Goal: Task Accomplishment & Management: Use online tool/utility

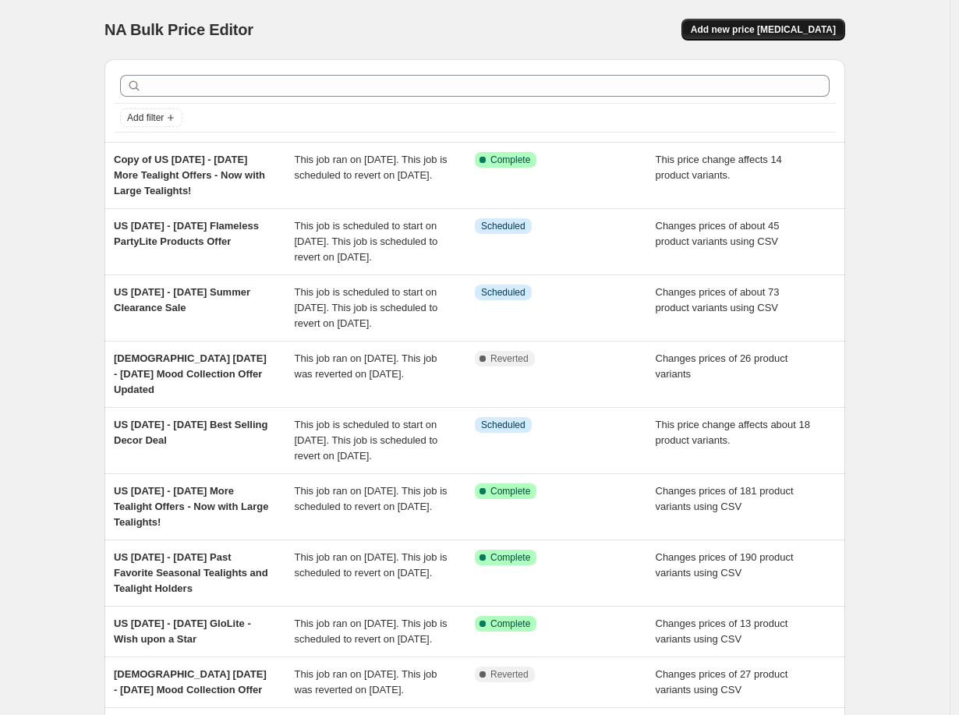
click at [738, 30] on span "Add new price [MEDICAL_DATA]" at bounding box center [763, 29] width 145 height 12
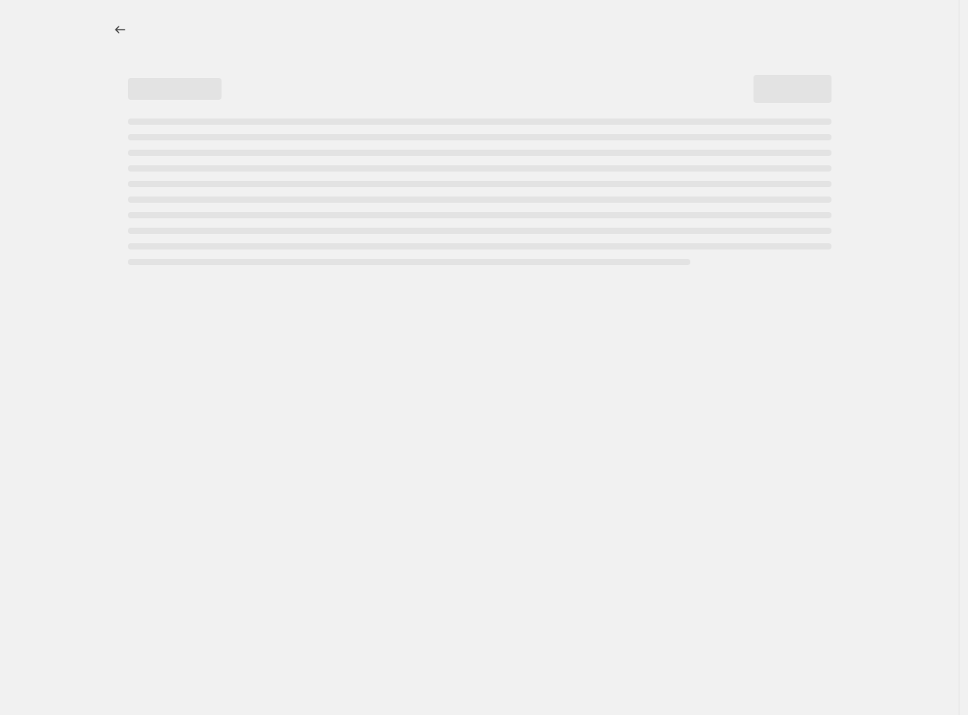
select select "percentage"
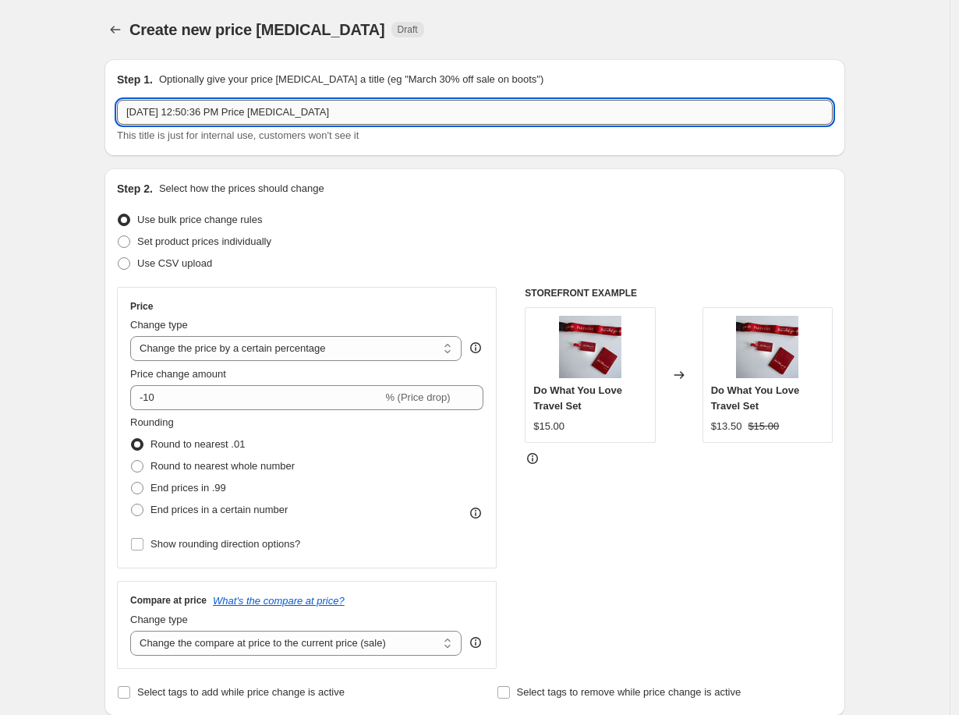
click at [365, 112] on input "[DATE] 12:50:36 PM Price [MEDICAL_DATA]" at bounding box center [475, 112] width 716 height 25
drag, startPoint x: 365, startPoint y: 112, endPoint x: 44, endPoint y: 107, distance: 320.6
click at [267, 106] on input "US" at bounding box center [475, 112] width 716 height 25
paste input "[DATE]-[DATE] Outlet"
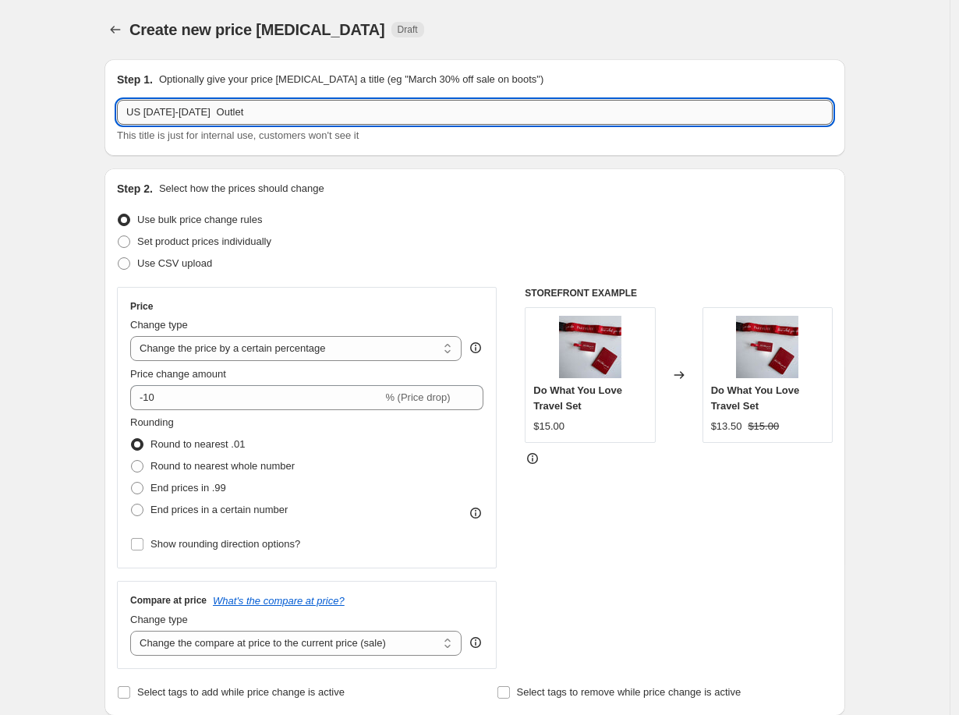
click at [554, 102] on input "US [DATE]-[DATE] Outlet" at bounding box center [475, 112] width 716 height 25
type input "US [DATE]-[DATE] Outlet Adds"
click at [131, 248] on span at bounding box center [124, 242] width 14 height 14
click at [119, 236] on input "Set product prices individually" at bounding box center [118, 236] width 1 height 1
radio input "true"
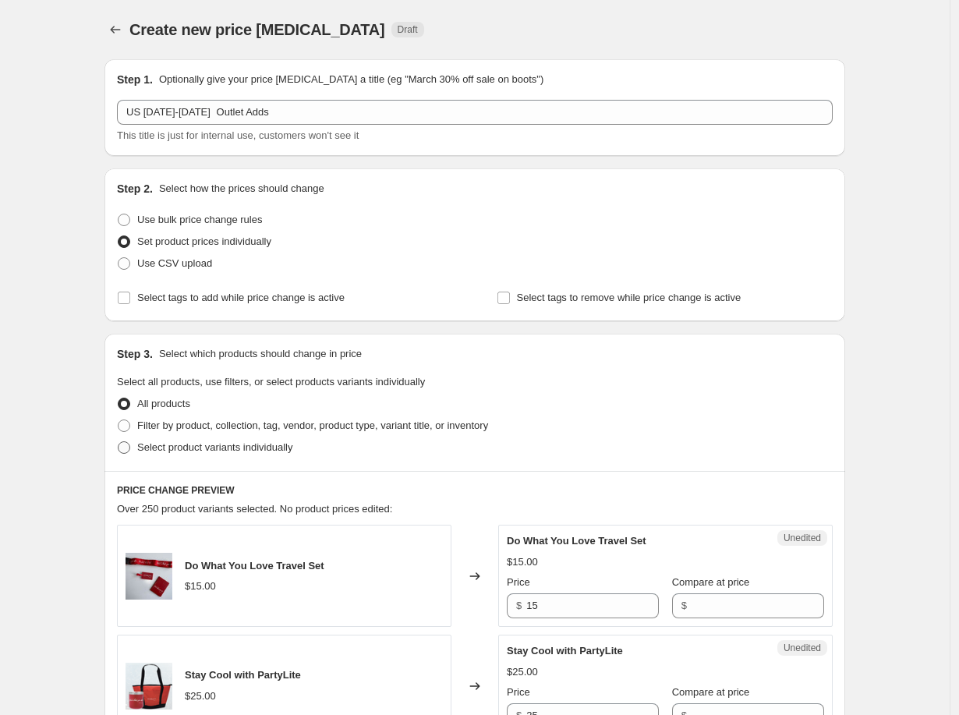
click at [126, 448] on span at bounding box center [124, 447] width 12 height 12
click at [119, 442] on input "Select product variants individually" at bounding box center [118, 441] width 1 height 1
radio input "true"
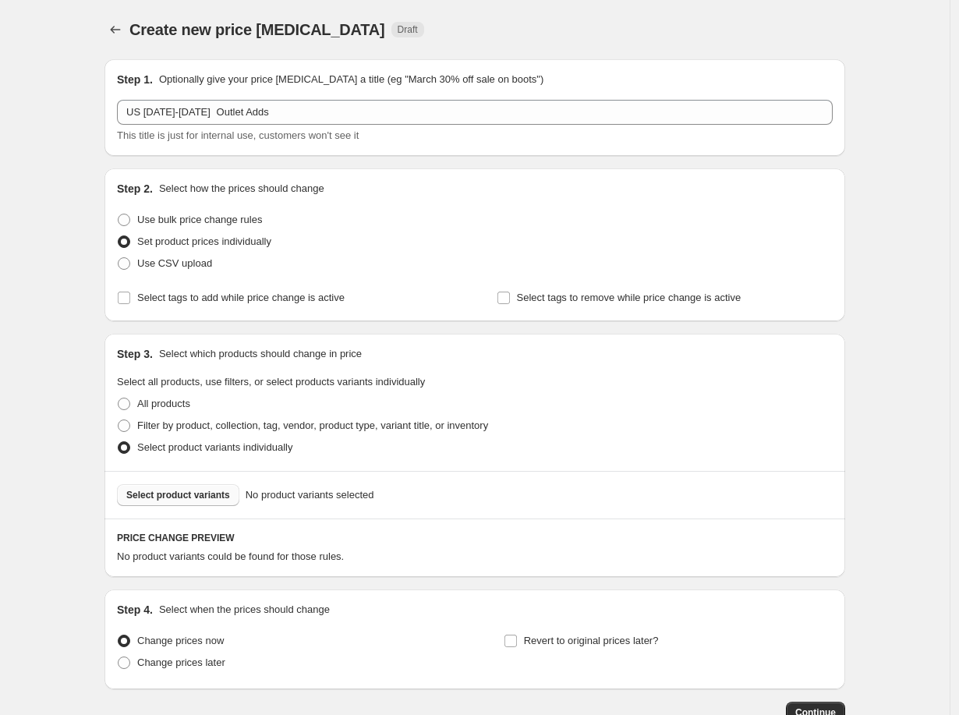
click at [197, 498] on span "Select product variants" at bounding box center [178, 495] width 104 height 12
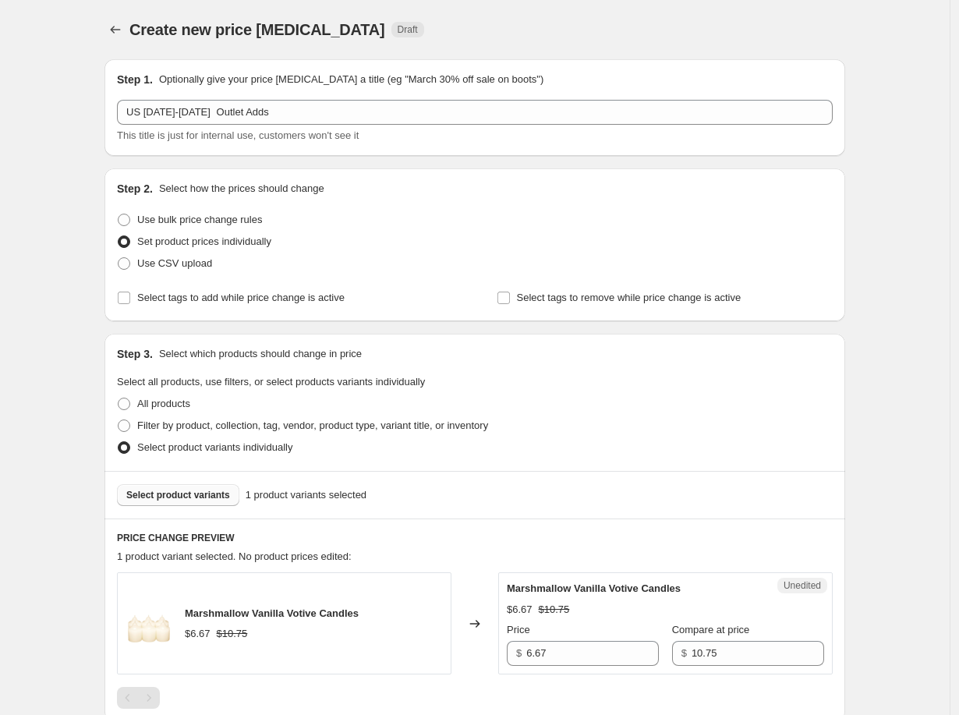
click at [183, 491] on span "Select product variants" at bounding box center [178, 495] width 104 height 12
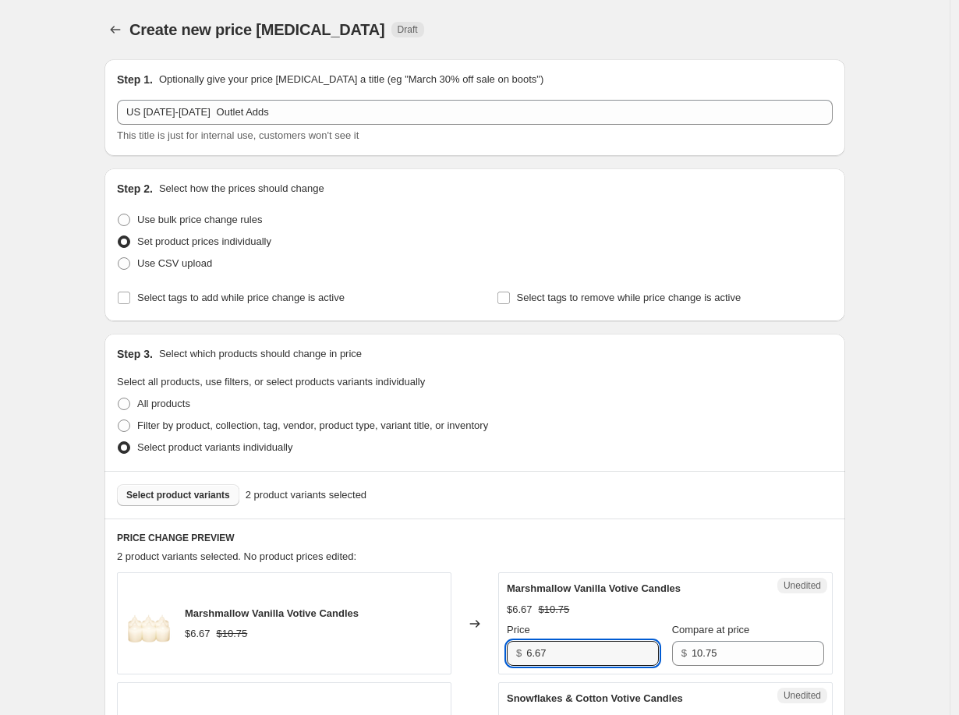
drag, startPoint x: 548, startPoint y: 655, endPoint x: 516, endPoint y: 650, distance: 32.4
click at [516, 650] on div "$ 6.67" at bounding box center [583, 653] width 152 height 25
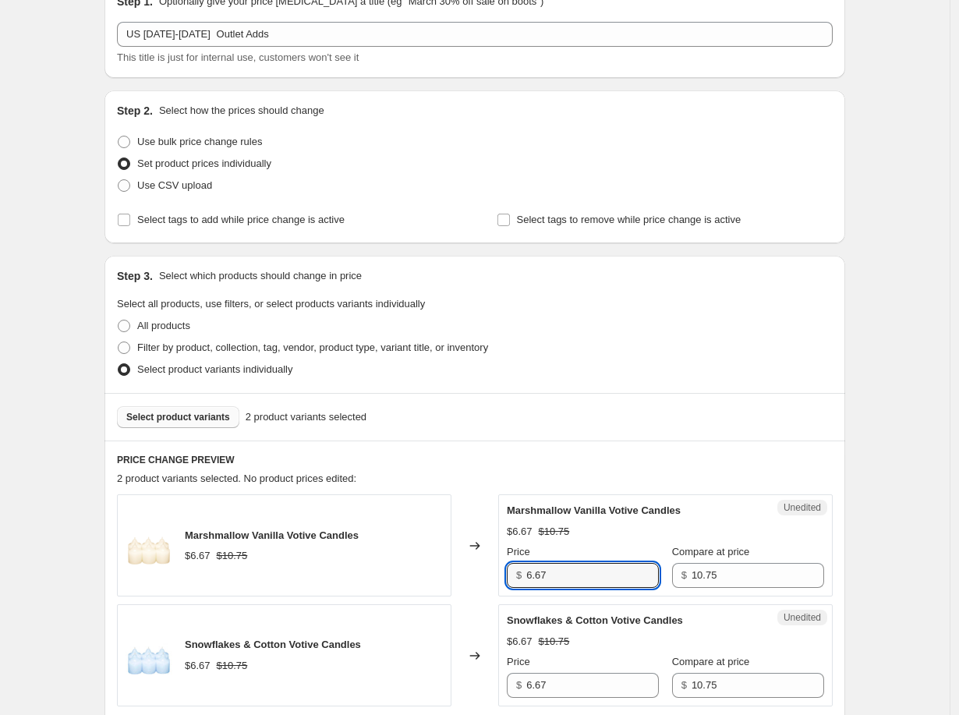
scroll to position [173, 0]
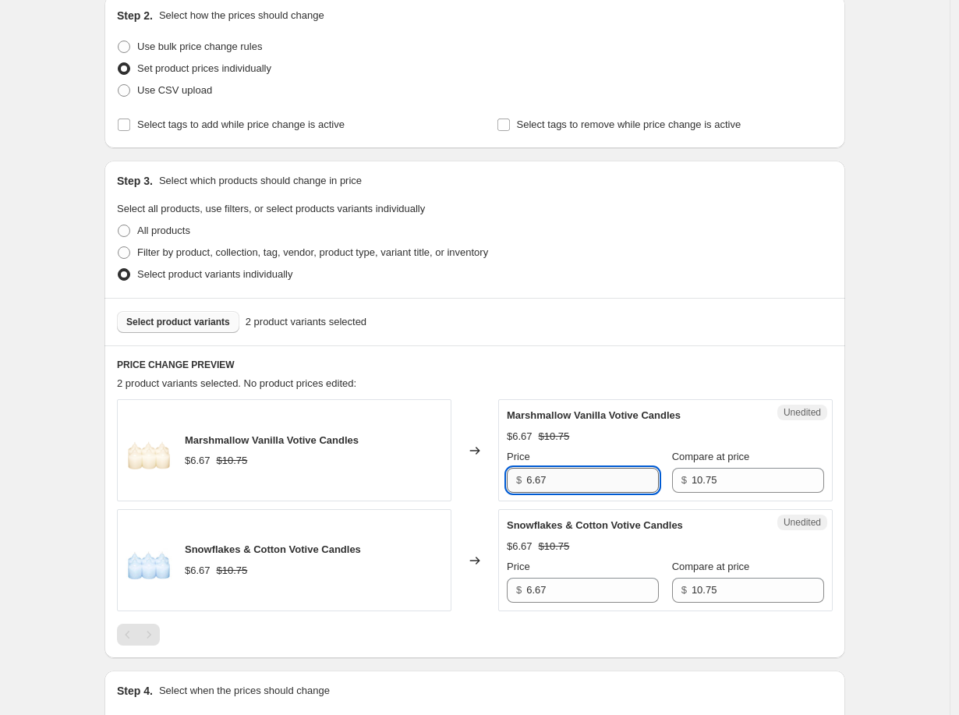
click at [559, 481] on input "6.67" at bounding box center [592, 480] width 133 height 25
type input "6.77"
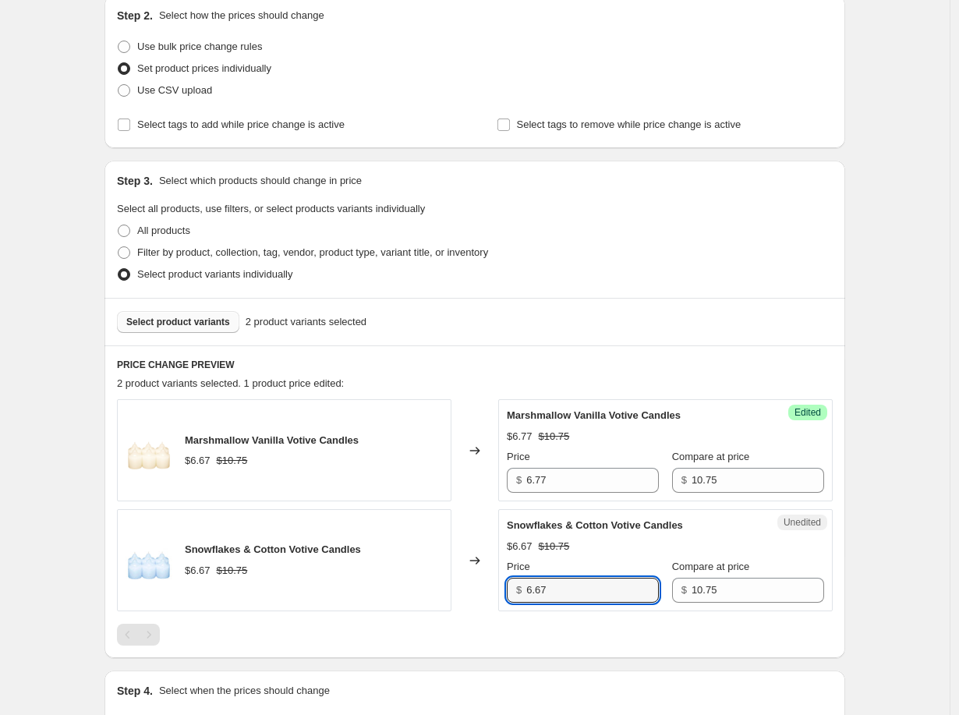
drag, startPoint x: 559, startPoint y: 590, endPoint x: 508, endPoint y: 581, distance: 52.2
click at [508, 581] on div "Unedited Snowflakes & Cotton Votive Candles $6.67 $10.75 Price $ 6.67 Compare a…" at bounding box center [665, 560] width 335 height 102
type input "6.77"
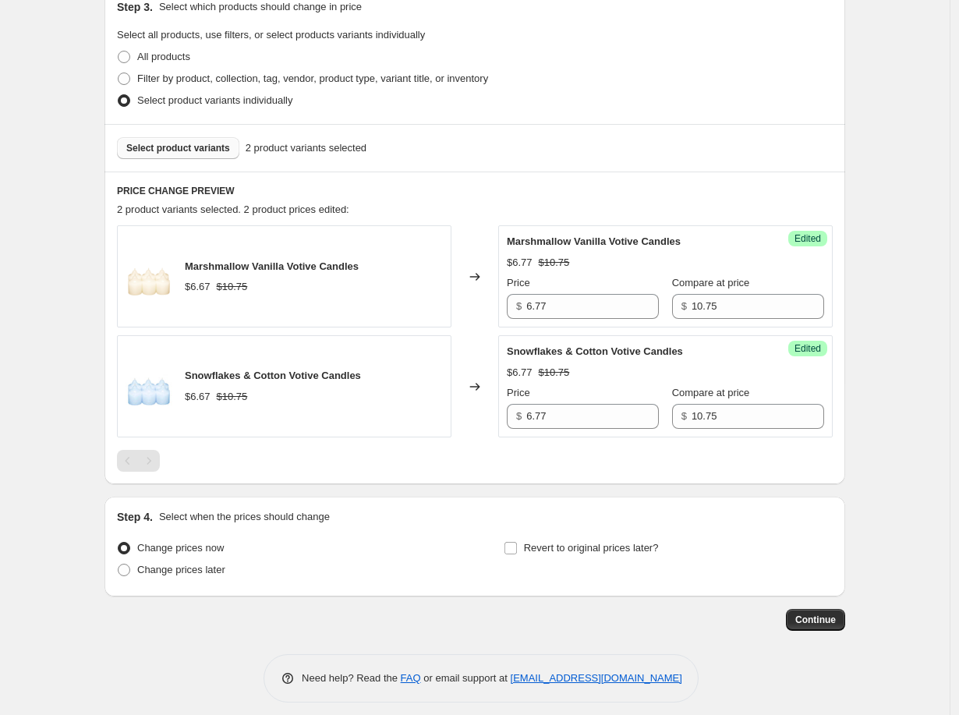
scroll to position [357, 0]
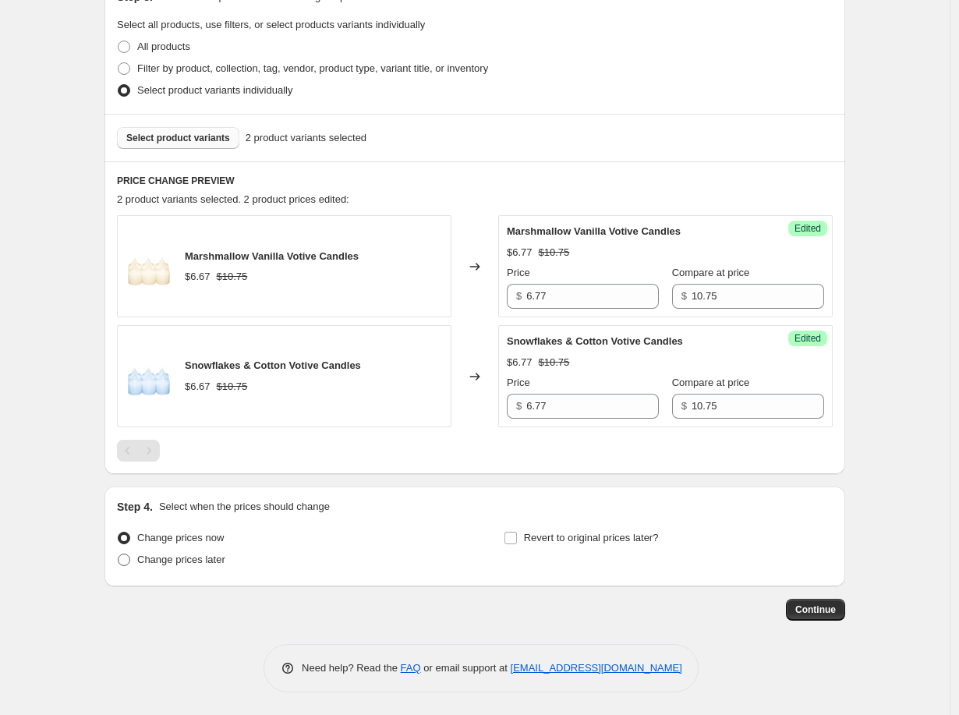
click at [186, 558] on span "Change prices later" at bounding box center [181, 560] width 88 height 12
click at [119, 555] on input "Change prices later" at bounding box center [118, 554] width 1 height 1
radio input "true"
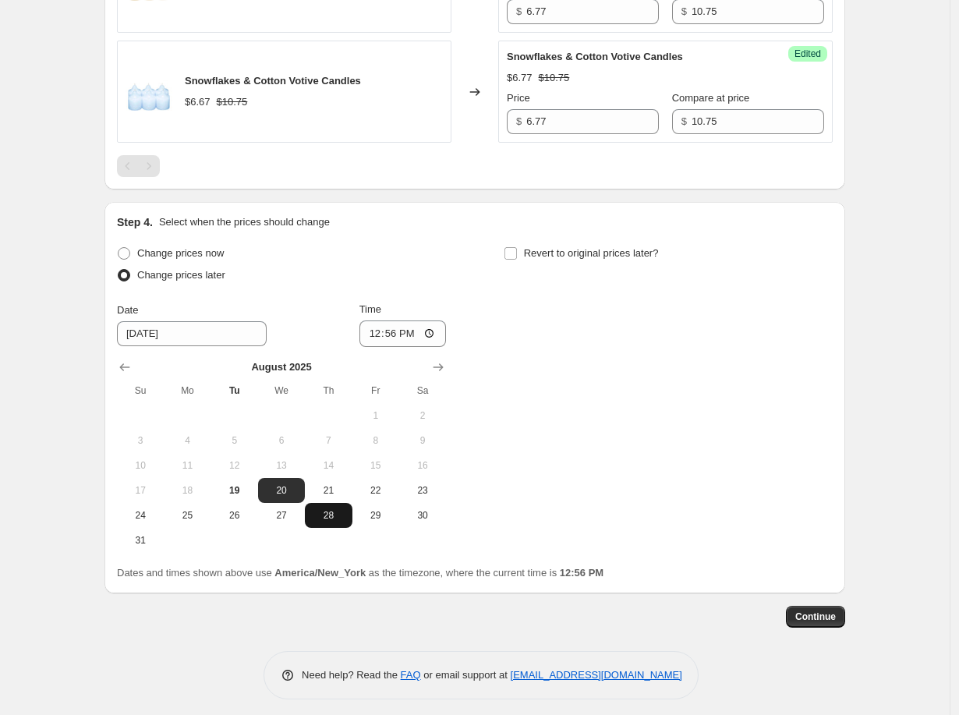
scroll to position [649, 0]
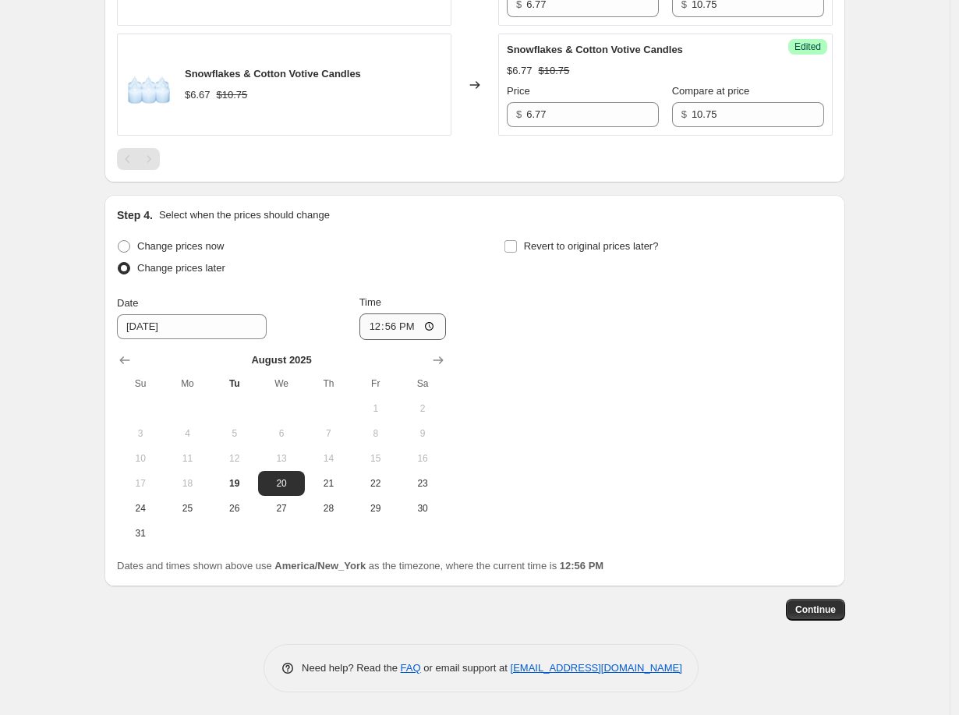
click at [444, 359] on icon "Show next month, September 2025" at bounding box center [439, 360] width 10 height 8
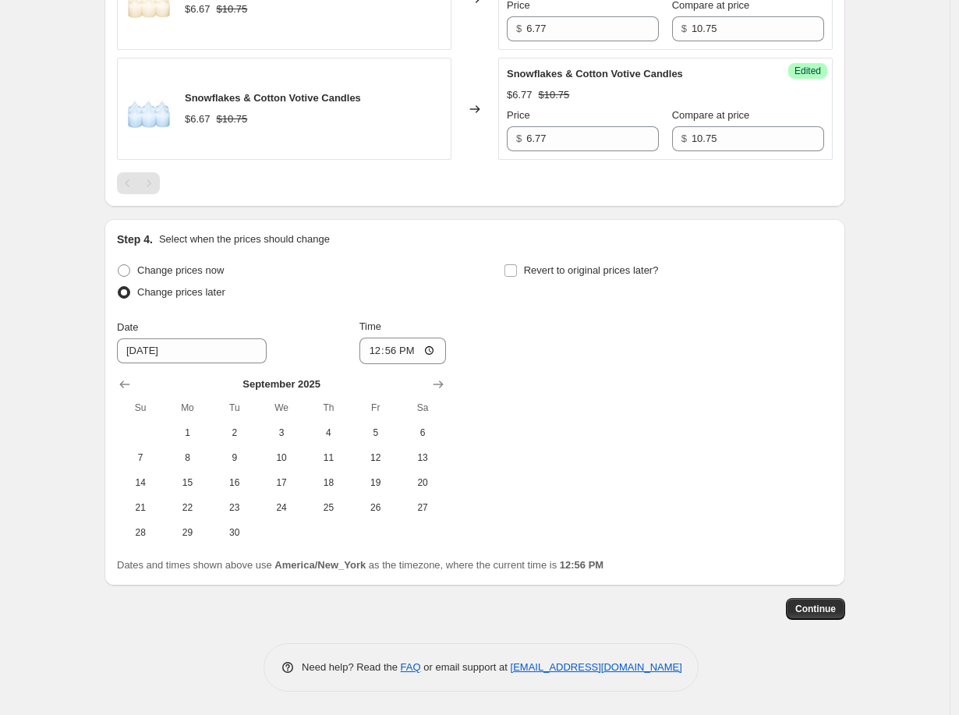
scroll to position [624, 0]
click at [193, 424] on button "1" at bounding box center [187, 433] width 47 height 25
type input "[DATE]"
click at [384, 353] on input "12:56" at bounding box center [403, 352] width 87 height 27
type input "08:00"
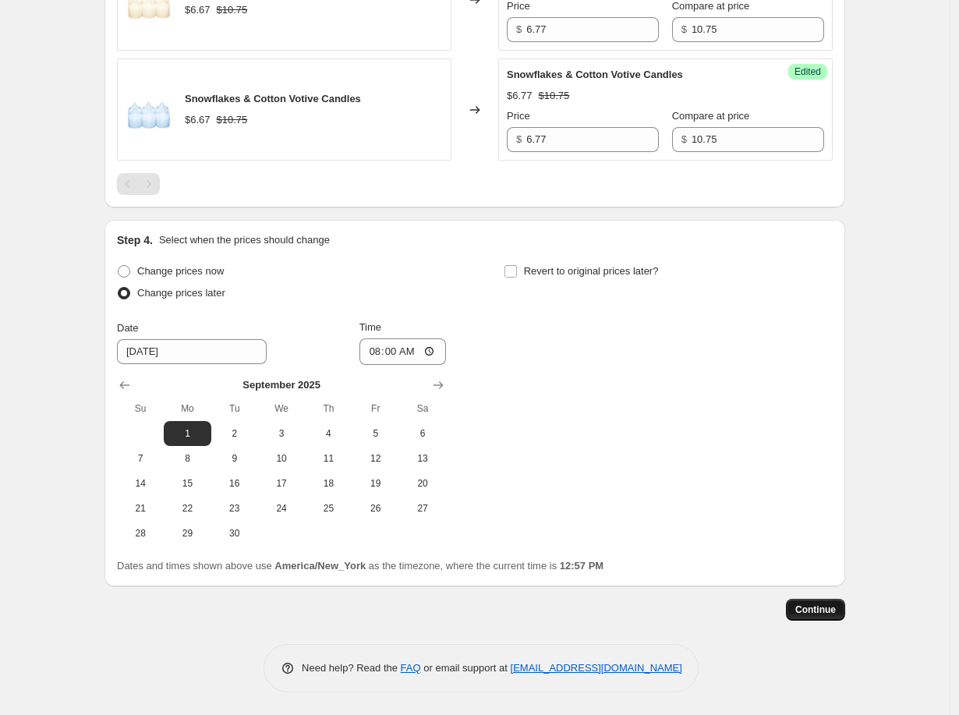
click at [835, 618] on div "Continue" at bounding box center [475, 610] width 741 height 22
click at [824, 608] on span "Continue" at bounding box center [816, 610] width 41 height 12
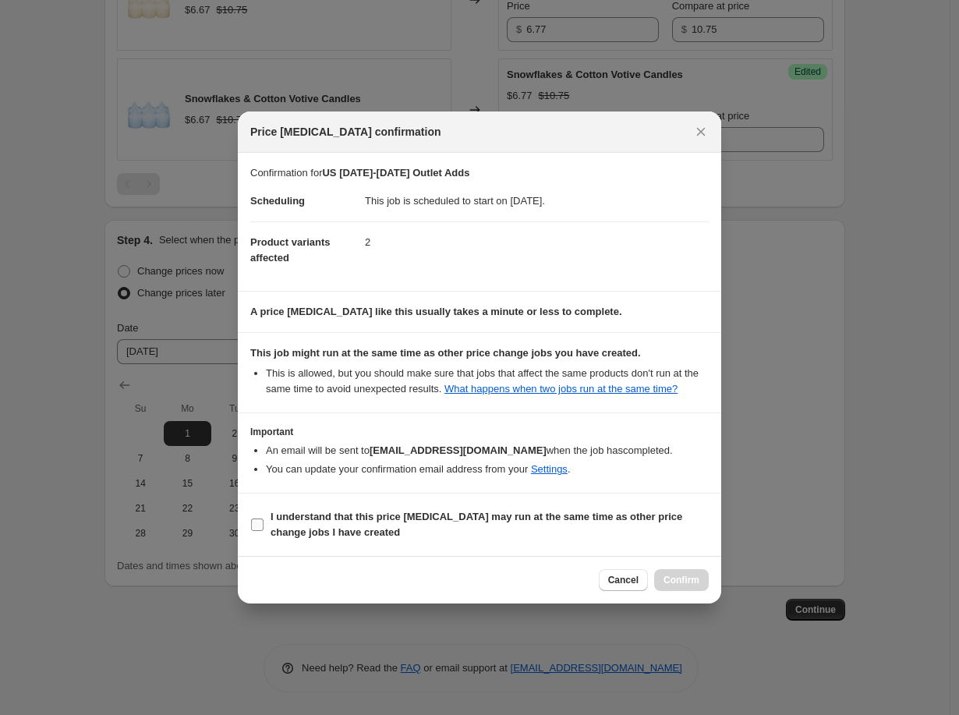
click at [418, 527] on span "I understand that this price [MEDICAL_DATA] may run at the same time as other p…" at bounding box center [490, 524] width 438 height 31
click at [264, 527] on input "I understand that this price [MEDICAL_DATA] may run at the same time as other p…" at bounding box center [257, 525] width 12 height 12
checkbox input "true"
click at [665, 579] on span "Confirm" at bounding box center [682, 580] width 36 height 12
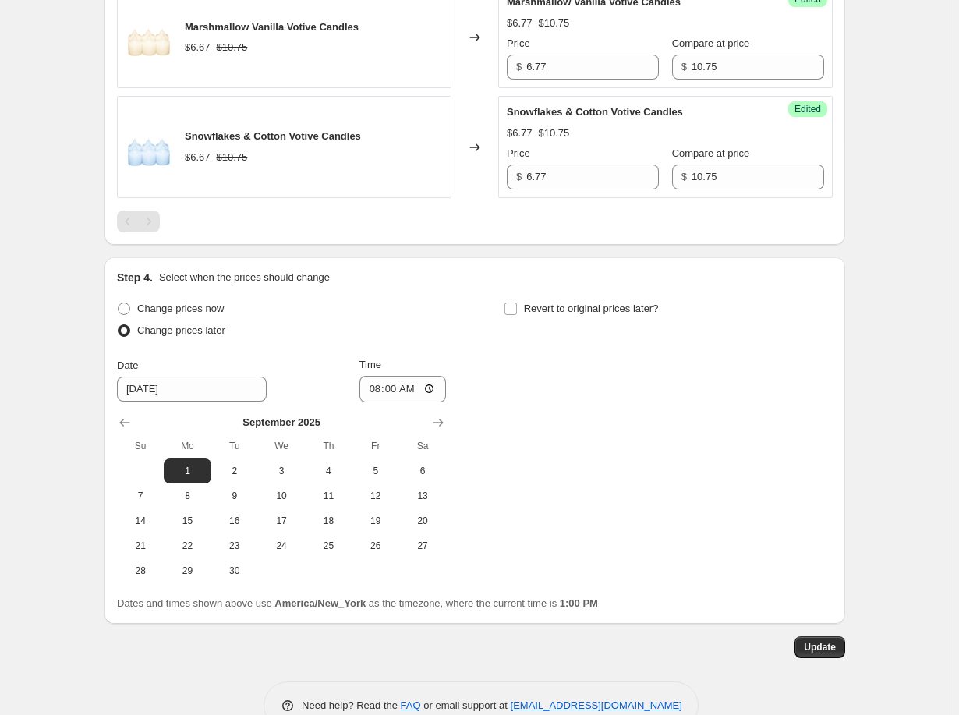
scroll to position [719, 0]
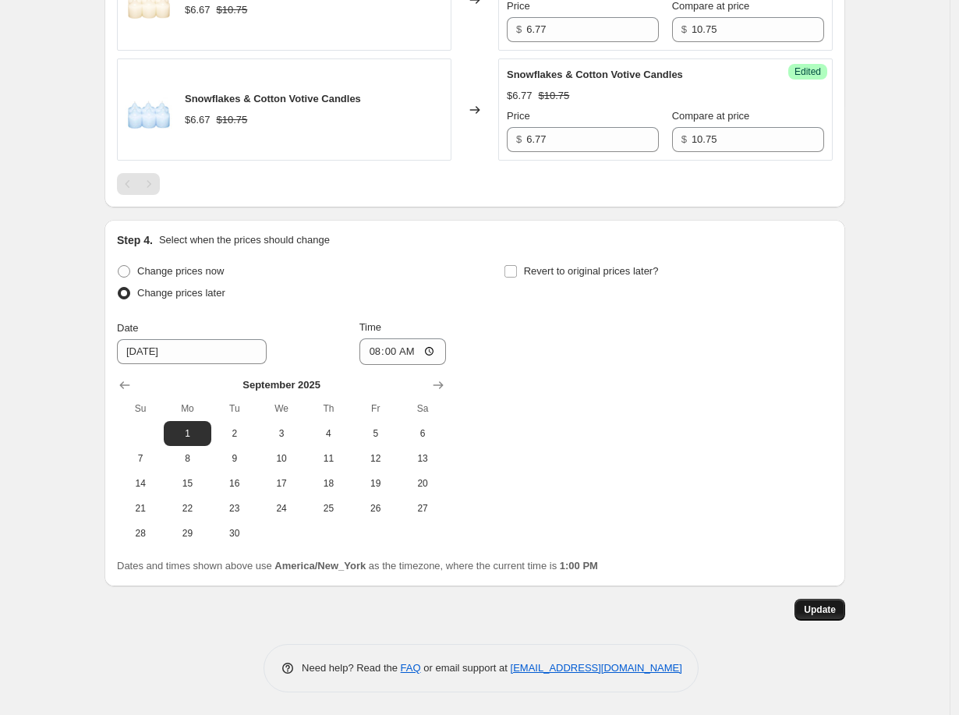
click at [825, 607] on span "Update" at bounding box center [820, 610] width 32 height 12
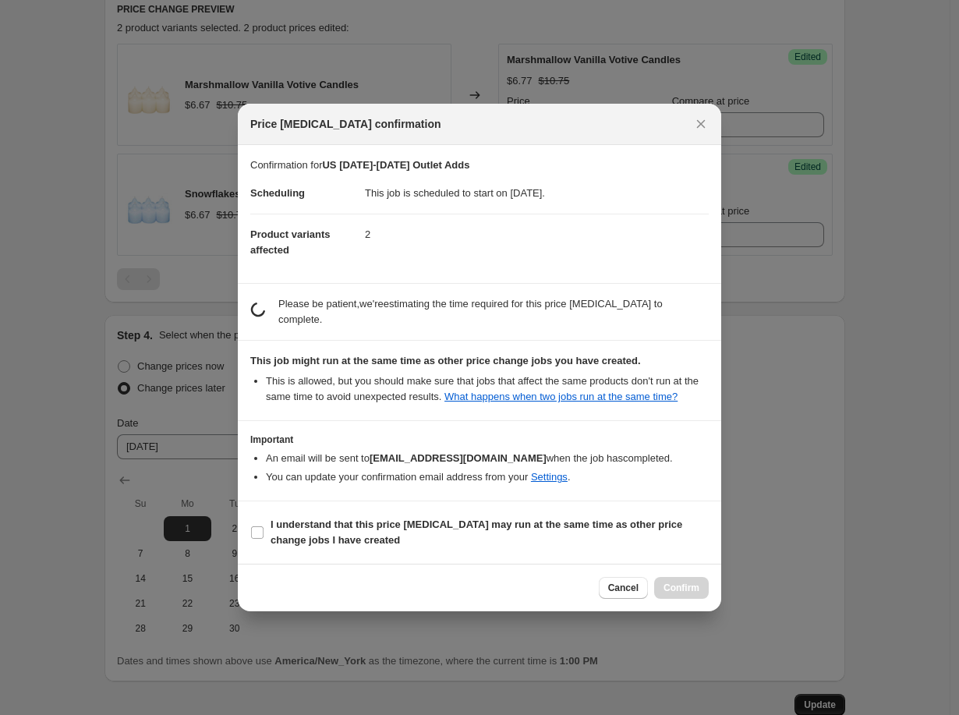
scroll to position [0, 0]
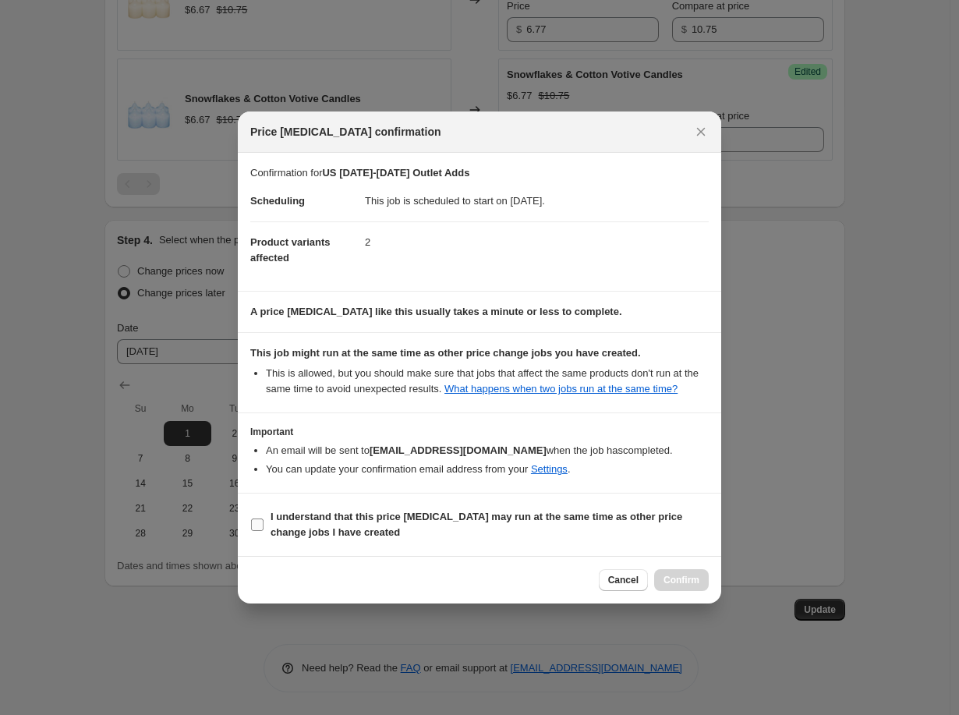
click at [427, 523] on b "I understand that this price [MEDICAL_DATA] may run at the same time as other p…" at bounding box center [477, 524] width 412 height 27
click at [264, 523] on input "I understand that this price [MEDICAL_DATA] may run at the same time as other p…" at bounding box center [257, 525] width 12 height 12
checkbox input "true"
click at [682, 580] on span "Confirm" at bounding box center [682, 580] width 36 height 12
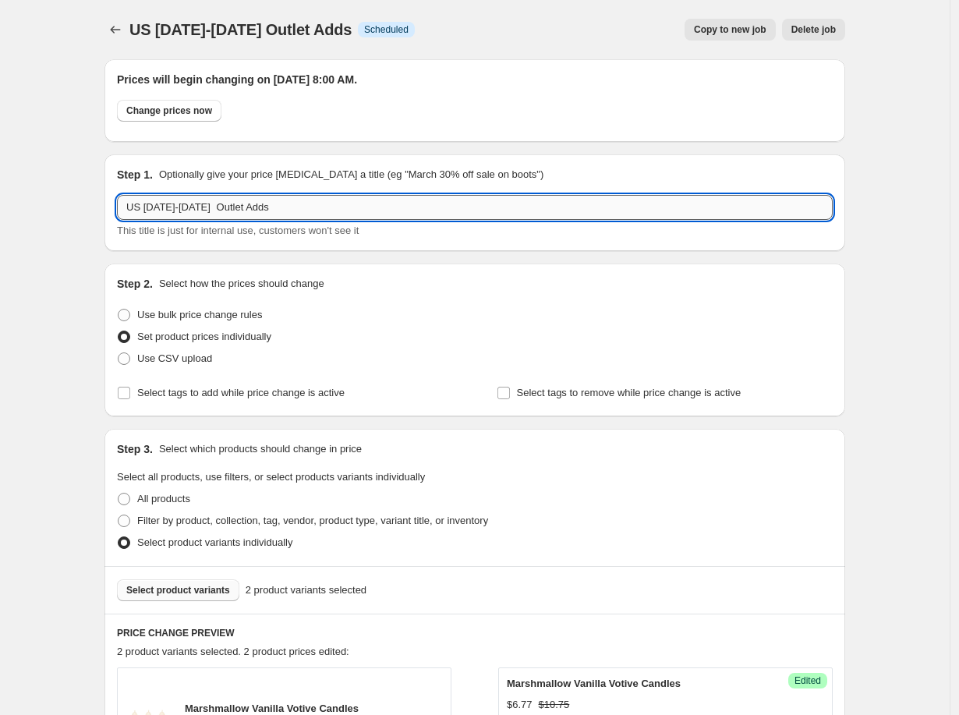
drag, startPoint x: 145, startPoint y: 207, endPoint x: 328, endPoint y: 207, distance: 183.3
click at [328, 207] on input "US [DATE]-[DATE] Outlet Adds" at bounding box center [475, 207] width 716 height 25
paste input ", 2025"
type input "US [DATE] Outlet Adds"
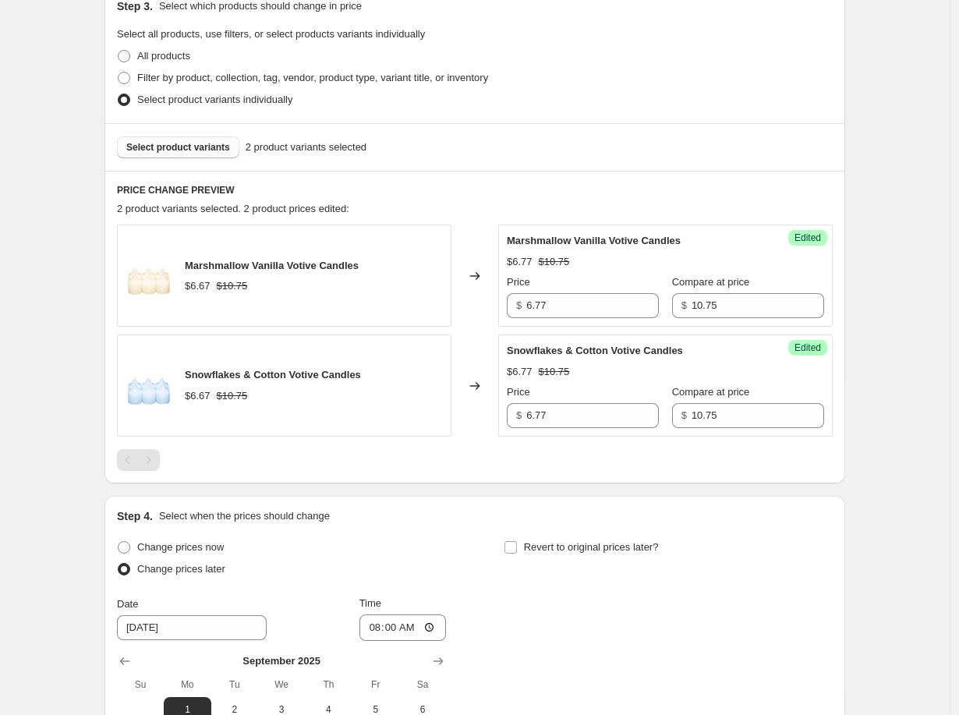
scroll to position [719, 0]
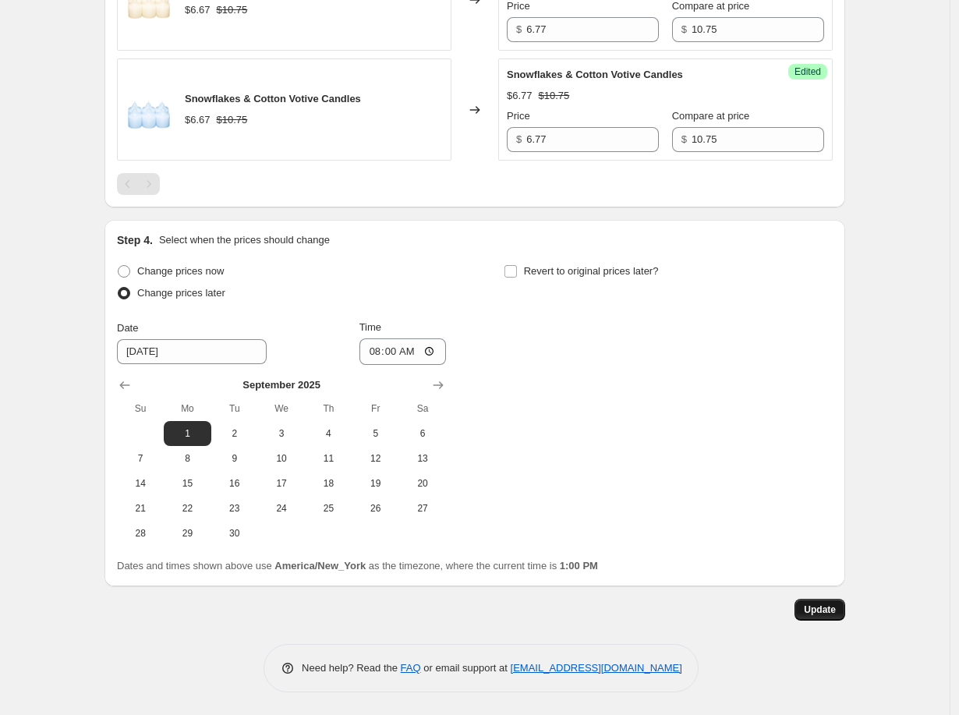
click at [829, 611] on span "Update" at bounding box center [820, 610] width 32 height 12
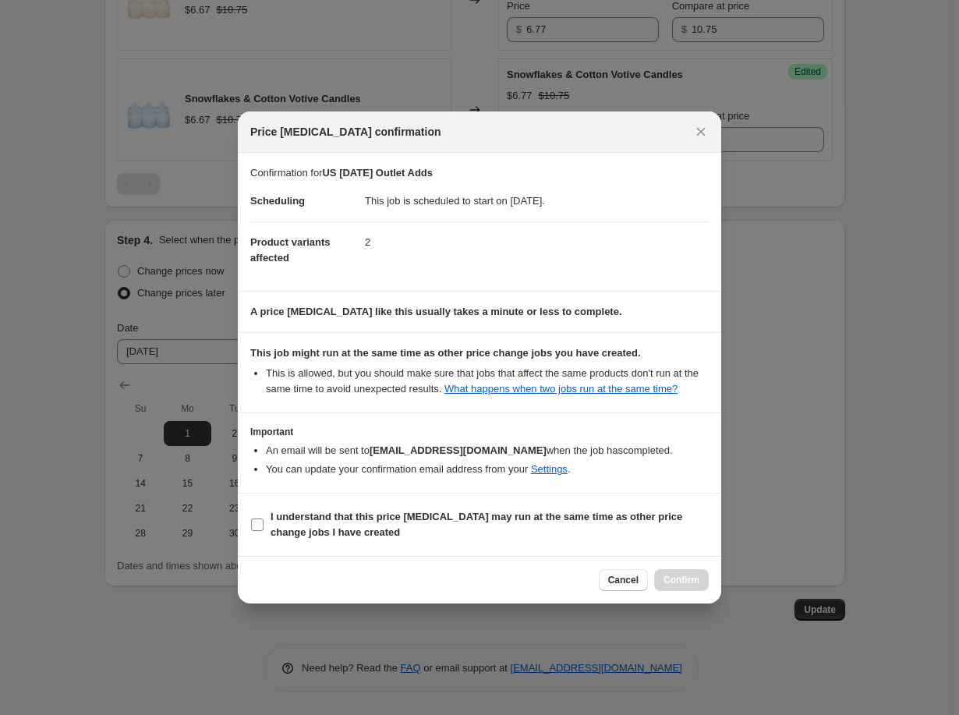
click at [437, 532] on span "I understand that this price [MEDICAL_DATA] may run at the same time as other p…" at bounding box center [490, 524] width 438 height 31
click at [264, 531] on input "I understand that this price [MEDICAL_DATA] may run at the same time as other p…" at bounding box center [257, 525] width 12 height 12
checkbox input "true"
click at [689, 579] on span "Confirm" at bounding box center [682, 580] width 36 height 12
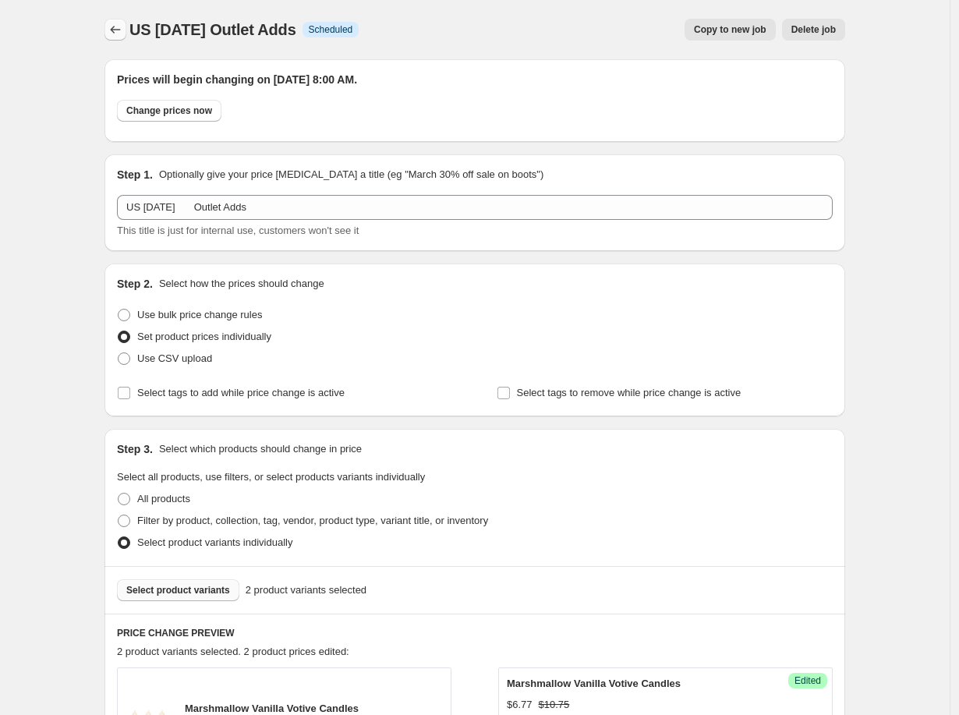
click at [119, 26] on icon "Price change jobs" at bounding box center [116, 30] width 16 height 16
